Goal: Navigation & Orientation: Find specific page/section

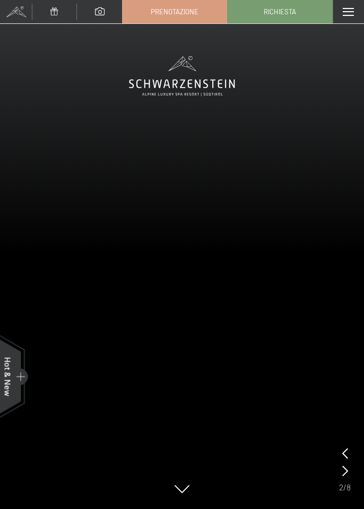
click at [99, 15] on span at bounding box center [100, 11] width 10 height 8
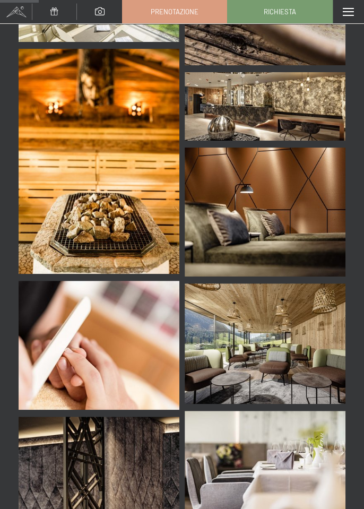
scroll to position [3166, 0]
